Goal: Task Accomplishment & Management: Manage account settings

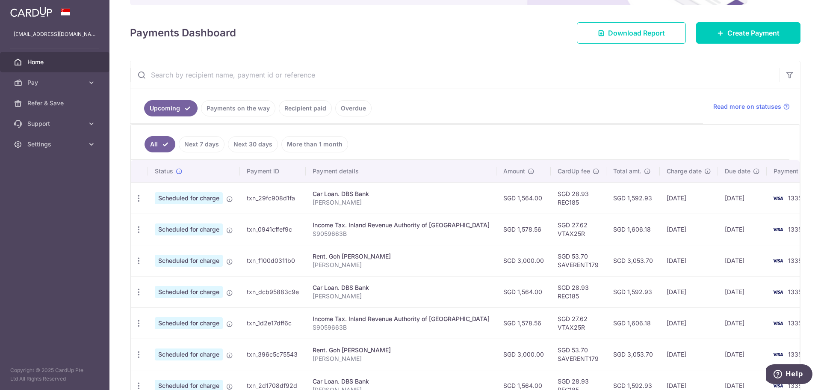
scroll to position [43, 0]
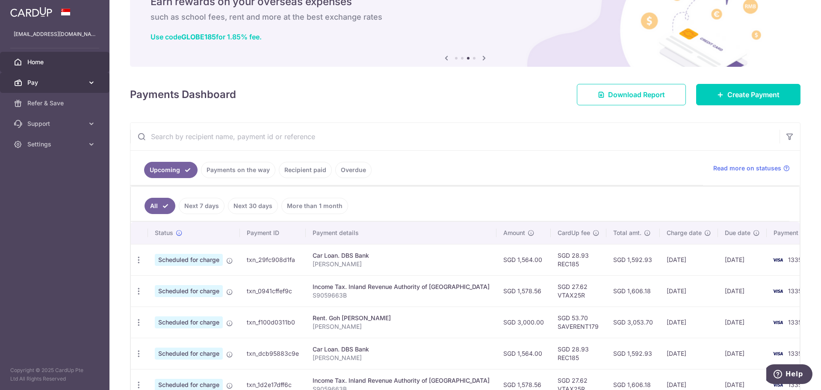
click at [95, 81] on icon at bounding box center [91, 82] width 9 height 9
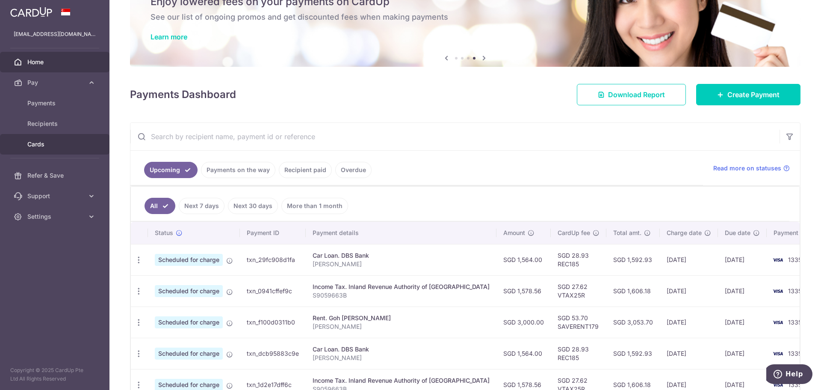
click at [47, 141] on span "Cards" at bounding box center [55, 144] width 56 height 9
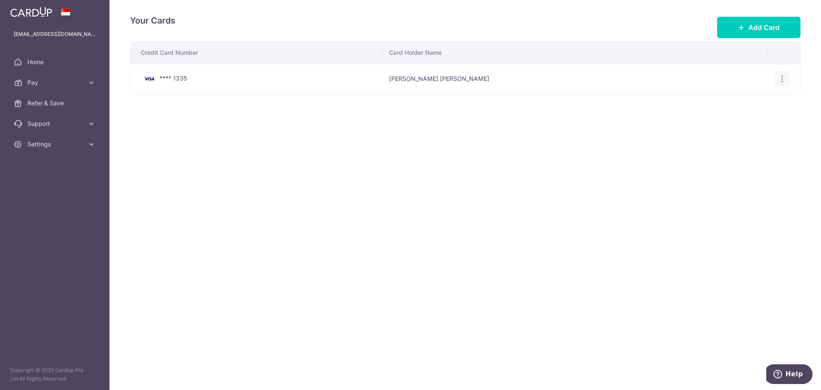
click at [783, 78] on icon "button" at bounding box center [782, 78] width 9 height 9
click at [469, 170] on div "Your Cards Add Card Credit Card Number Card Holder Name **** 1335 Chun Shing La…" at bounding box center [466, 195] width 712 height 390
click at [31, 83] on span "Pay" at bounding box center [55, 82] width 56 height 9
click at [622, 184] on div "Your Cards Add Card Credit Card Number Card Holder Name **** 1335 Chun Shing La…" at bounding box center [466, 195] width 712 height 390
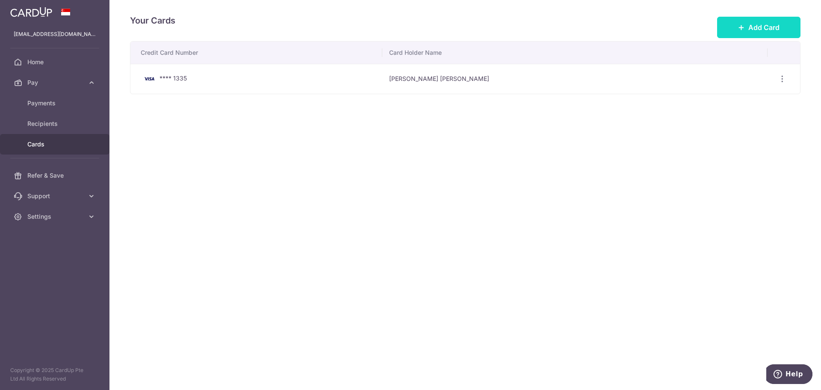
click at [749, 27] on span "Add Card" at bounding box center [764, 27] width 31 height 10
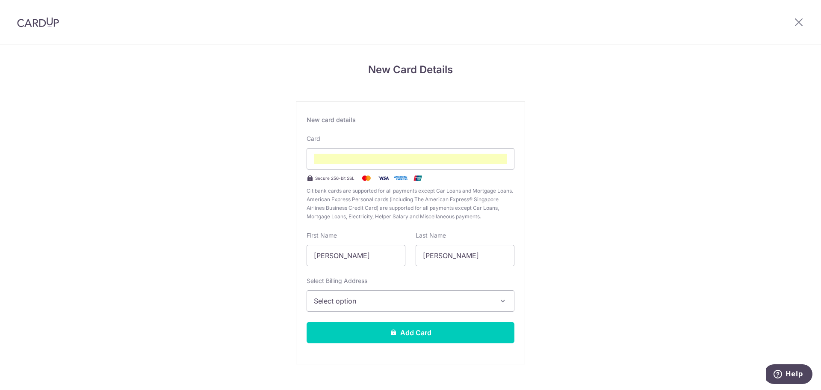
click at [485, 43] on header at bounding box center [410, 22] width 821 height 45
click at [351, 300] on span "Select option" at bounding box center [403, 301] width 178 height 10
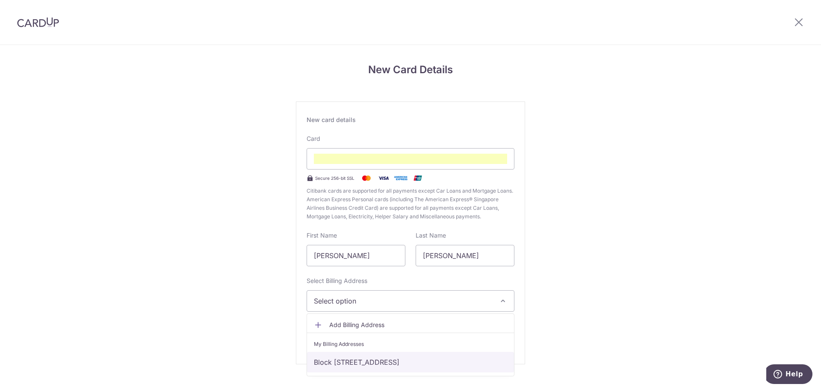
click at [370, 363] on link "Block 38 Beo Crescent, 07-44, Singapore, Singapore, Singapore-160038" at bounding box center [410, 362] width 207 height 21
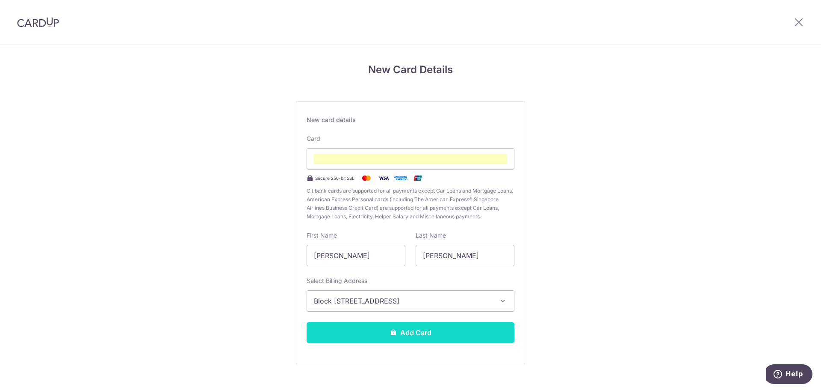
click at [420, 334] on button "Add Card" at bounding box center [411, 332] width 208 height 21
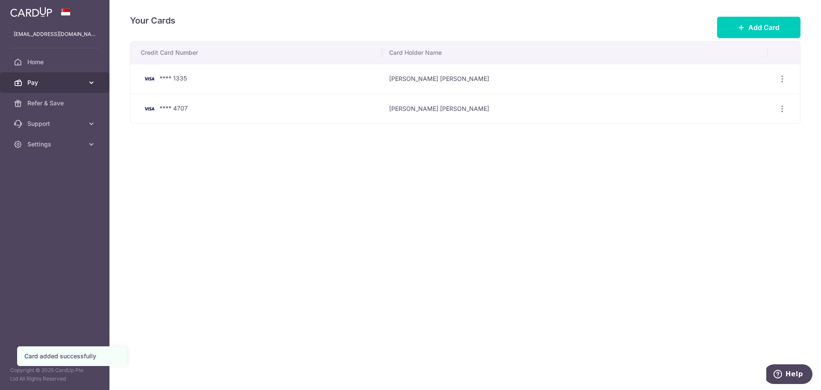
click at [45, 81] on span "Pay" at bounding box center [55, 82] width 56 height 9
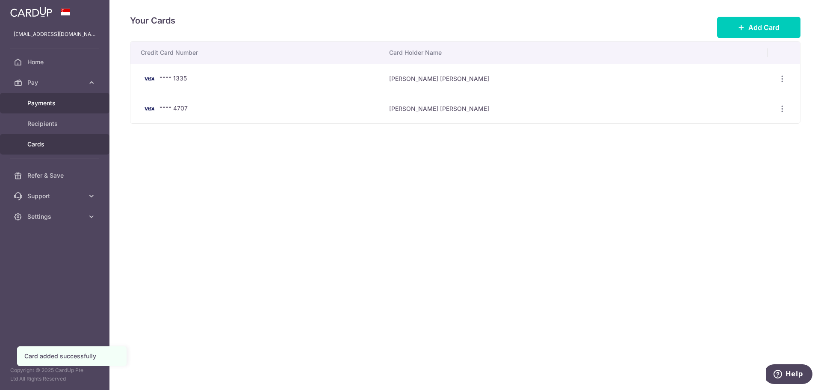
click at [47, 105] on span "Payments" at bounding box center [55, 103] width 56 height 9
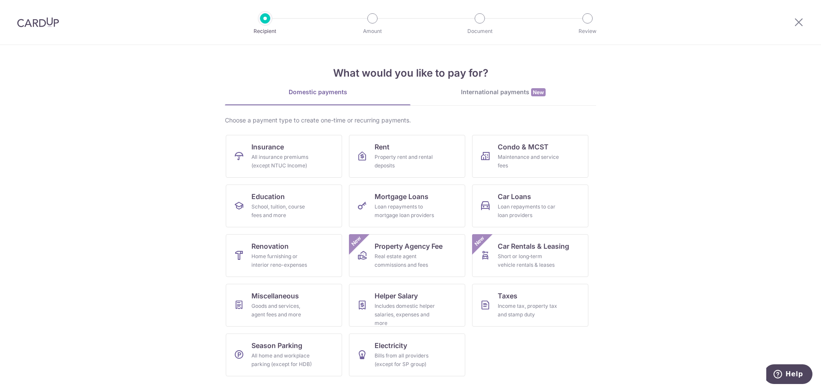
click at [43, 24] on img at bounding box center [38, 22] width 42 height 10
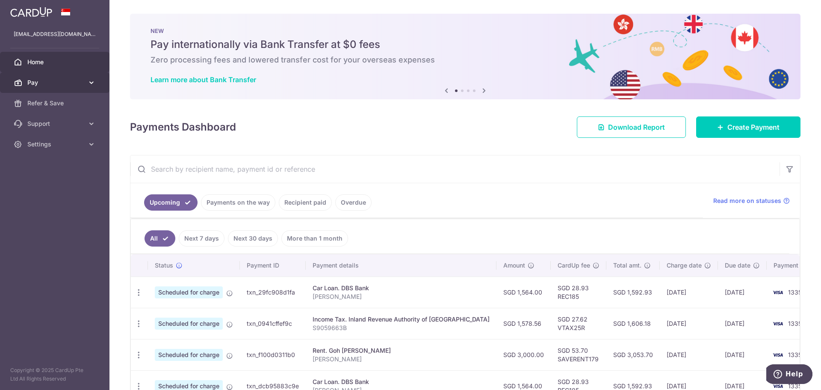
click at [91, 78] on icon at bounding box center [91, 82] width 9 height 9
click at [444, 124] on div "Payments Dashboard Download Report Create Payment" at bounding box center [465, 125] width 671 height 25
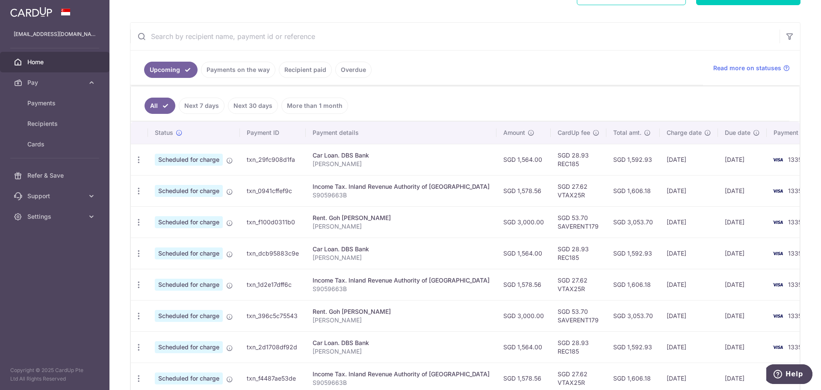
scroll to position [133, 0]
click at [141, 159] on icon "button" at bounding box center [138, 159] width 9 height 9
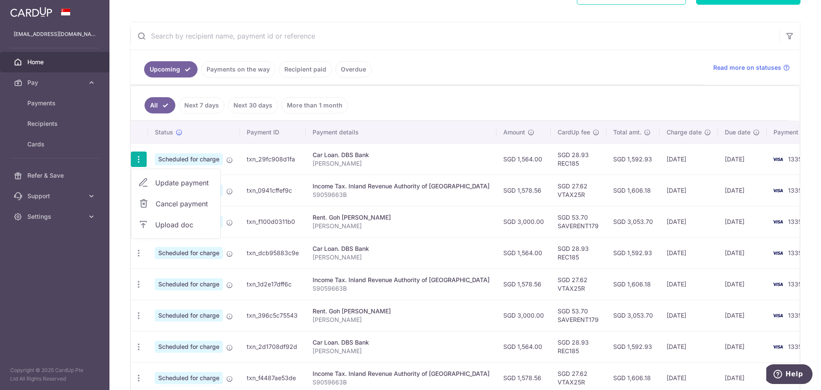
click at [182, 182] on span "Update payment" at bounding box center [184, 183] width 58 height 10
radio input "true"
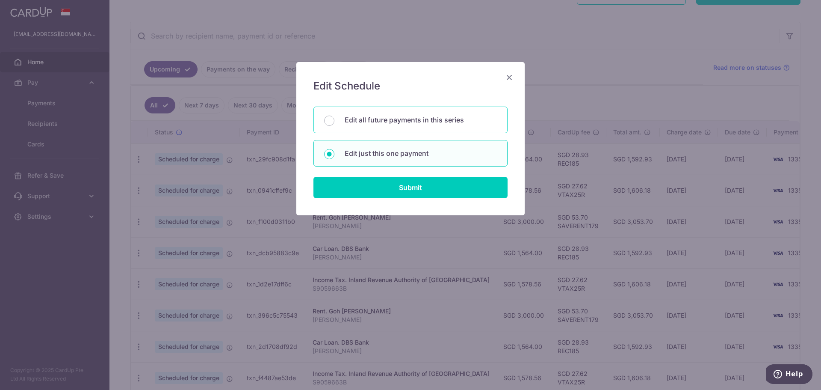
click at [403, 122] on p "Edit all future payments in this series" at bounding box center [421, 120] width 152 height 10
click at [334, 122] on input "Edit all future payments in this series" at bounding box center [329, 120] width 10 height 10
radio input "true"
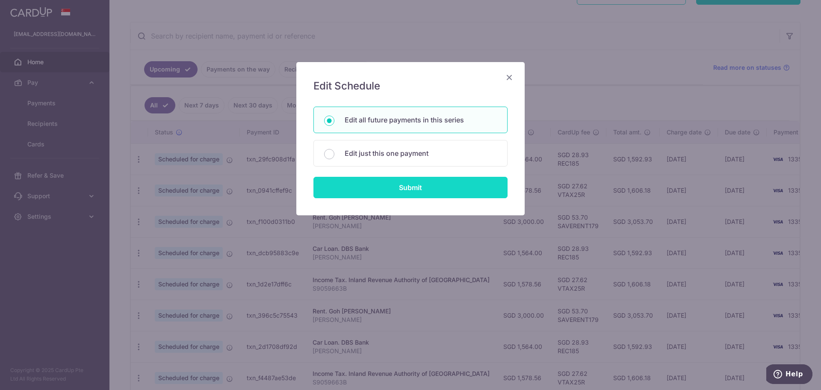
click at [414, 191] on input "Submit" at bounding box center [411, 187] width 194 height 21
radio input "true"
type input "1,564.00"
type input "[PERSON_NAME]"
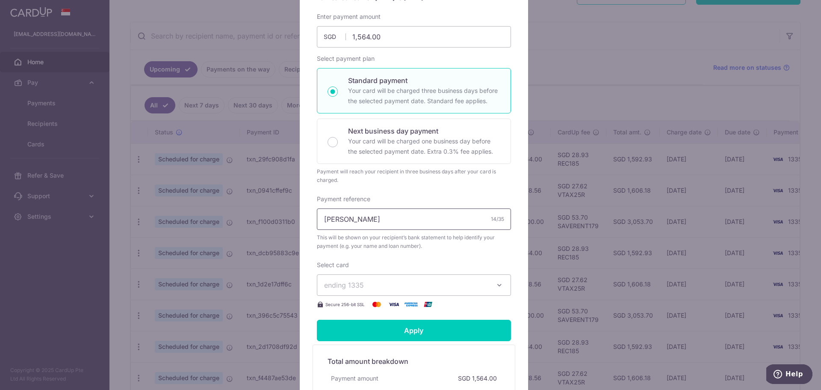
scroll to position [128, 0]
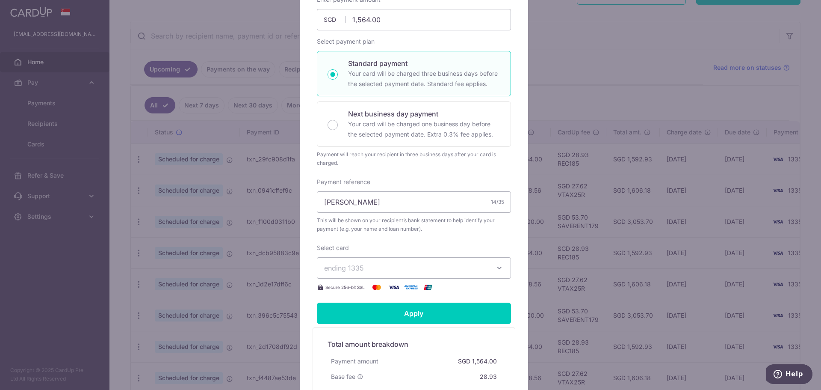
click at [473, 261] on button "ending 1335" at bounding box center [414, 267] width 194 height 21
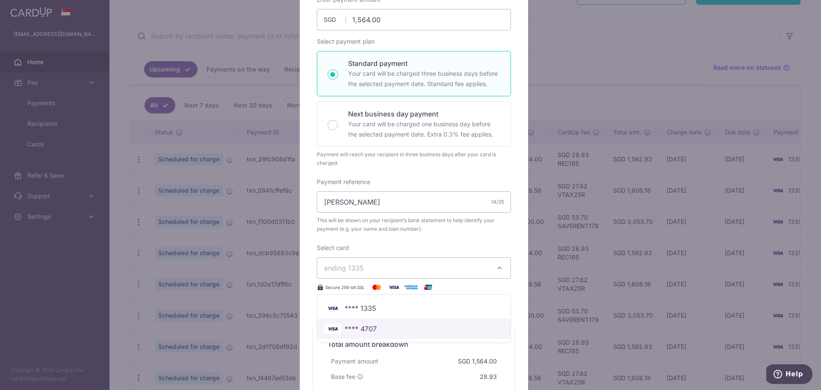
click at [388, 328] on span "**** 4707" at bounding box center [414, 328] width 180 height 10
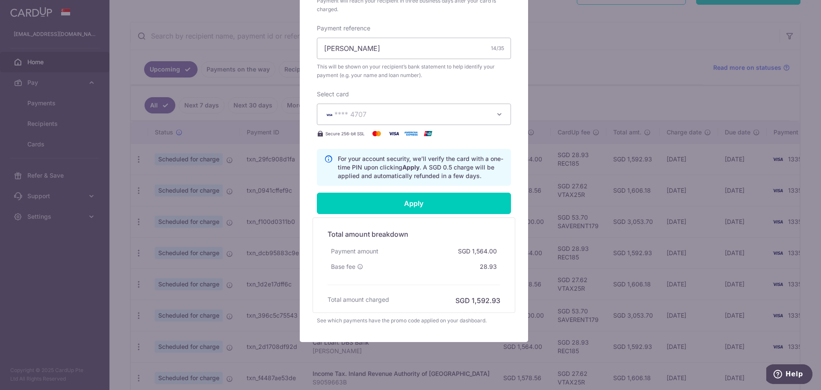
scroll to position [296, 0]
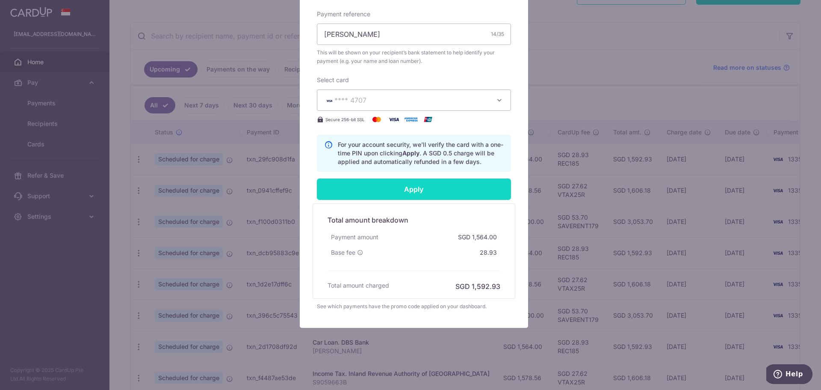
click at [406, 190] on input "Apply" at bounding box center [414, 188] width 194 height 21
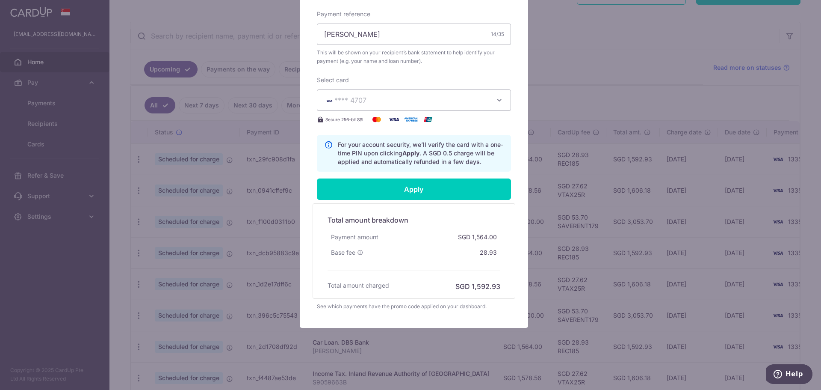
type input "Successfully Applied"
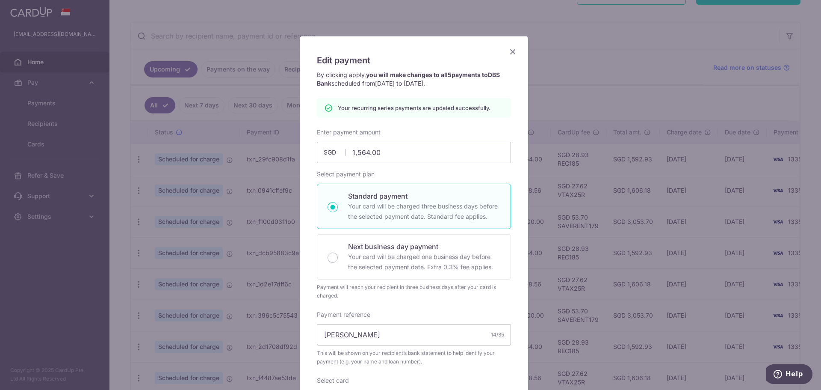
scroll to position [0, 0]
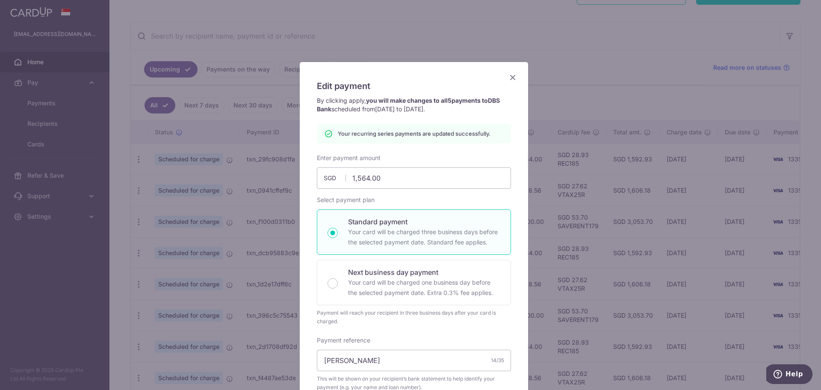
click at [511, 74] on icon "Close" at bounding box center [513, 77] width 10 height 11
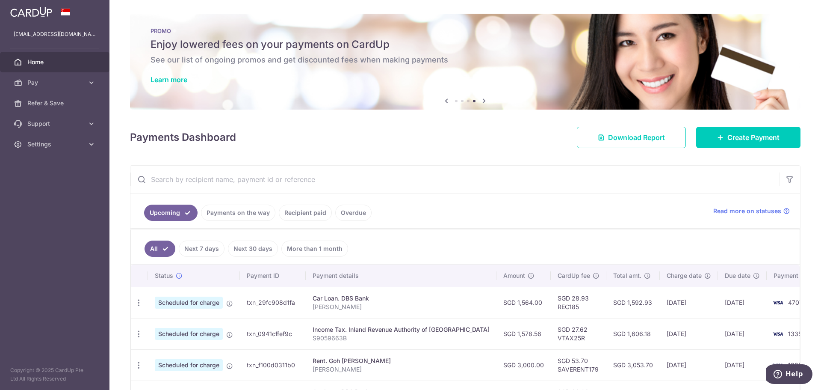
drag, startPoint x: 490, startPoint y: 136, endPoint x: 551, endPoint y: 54, distance: 101.2
click at [490, 136] on div "Payments Dashboard Download Report Create Payment" at bounding box center [465, 135] width 671 height 25
